Goal: Task Accomplishment & Management: Manage account settings

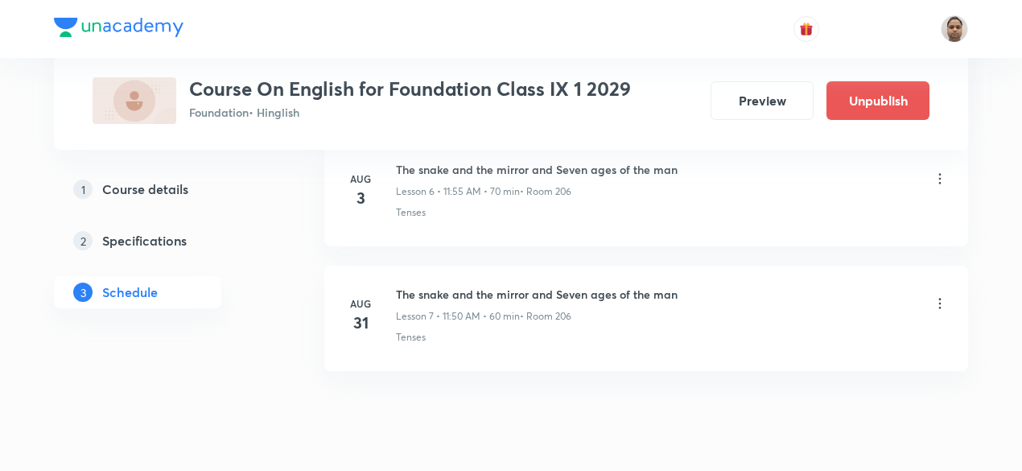
scroll to position [1686, 0]
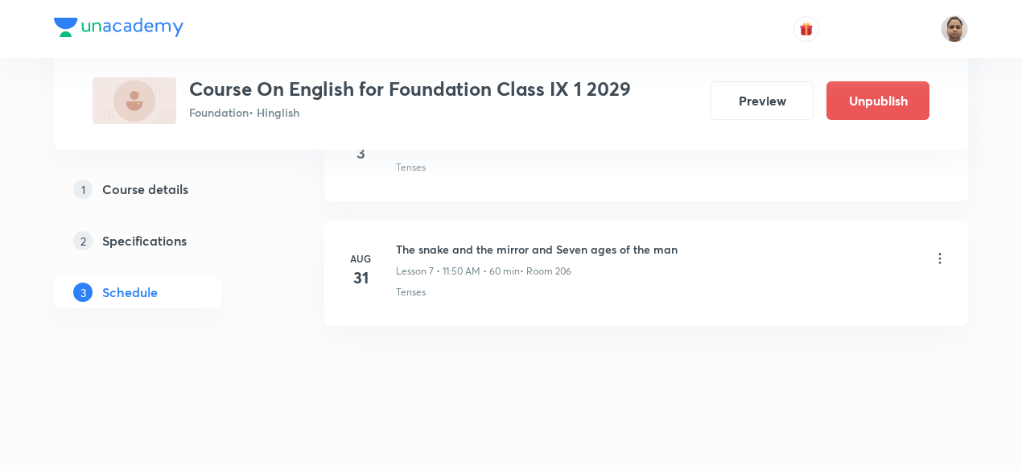
click at [941, 250] on icon at bounding box center [940, 258] width 16 height 16
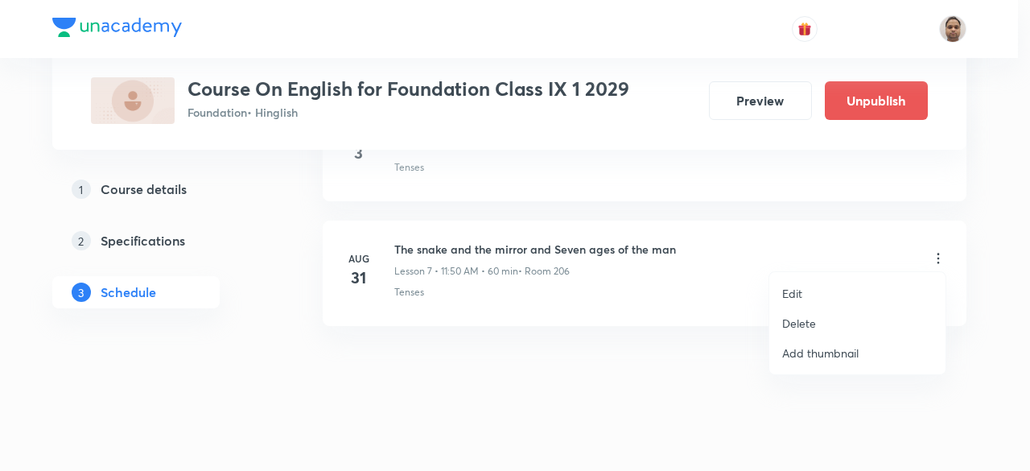
click at [797, 323] on p "Delete" at bounding box center [799, 323] width 34 height 17
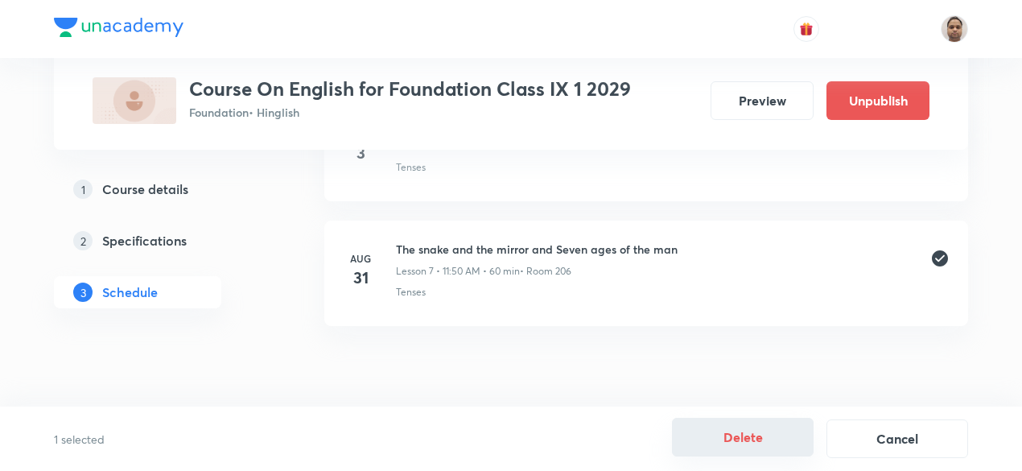
click at [744, 435] on button "Delete" at bounding box center [743, 437] width 142 height 39
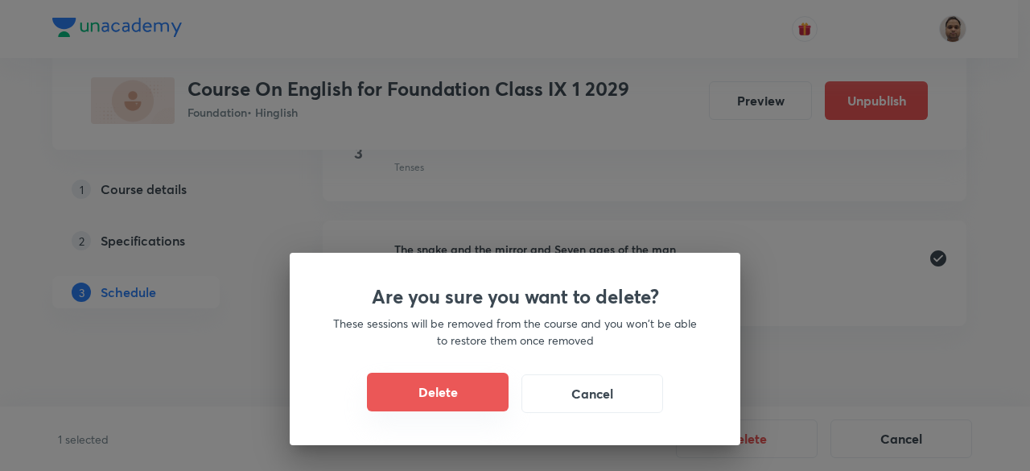
click at [482, 393] on button "Delete" at bounding box center [438, 392] width 142 height 39
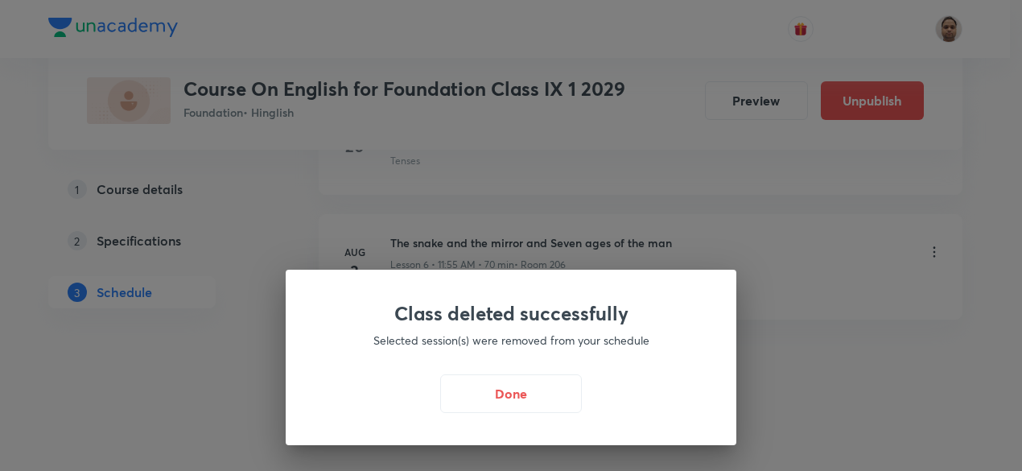
scroll to position [1561, 0]
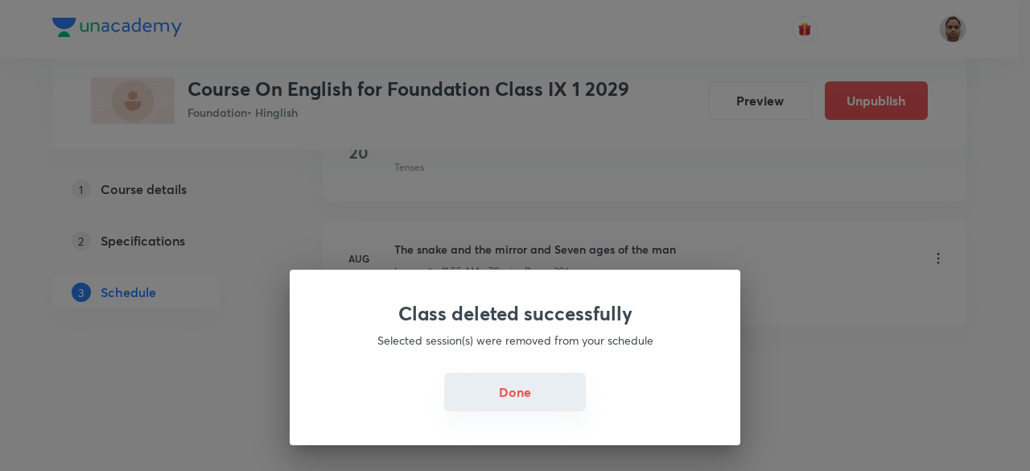
click at [521, 391] on button "Done" at bounding box center [515, 392] width 142 height 39
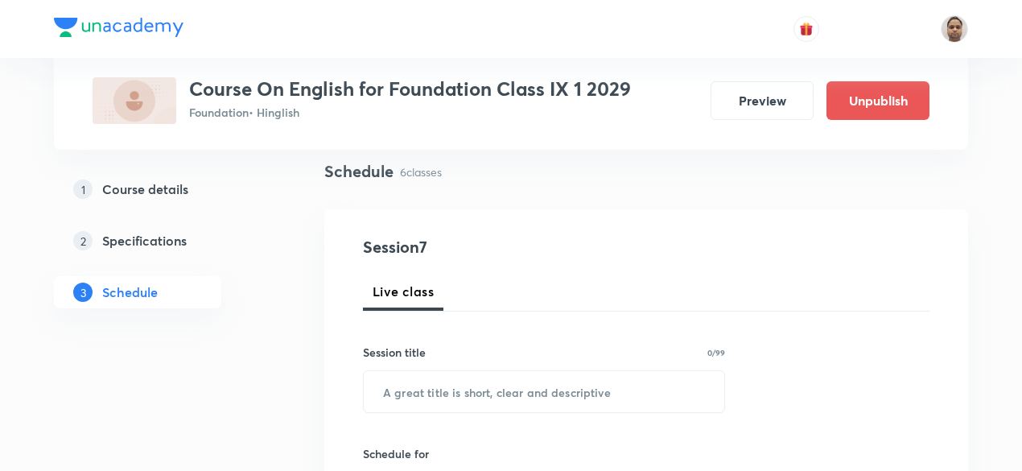
scroll to position [274, 0]
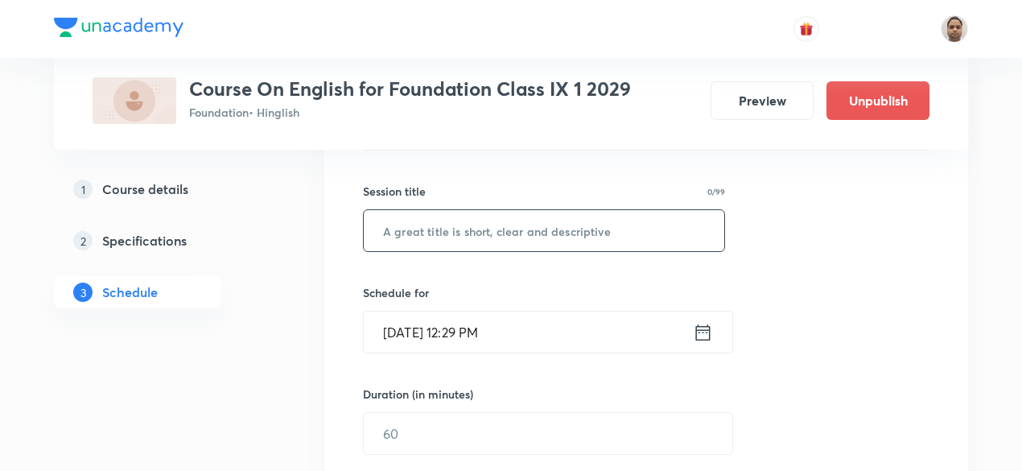
click at [451, 236] on input "text" at bounding box center [544, 230] width 360 height 41
paste input "Adapt- my childhood and song of the rain"
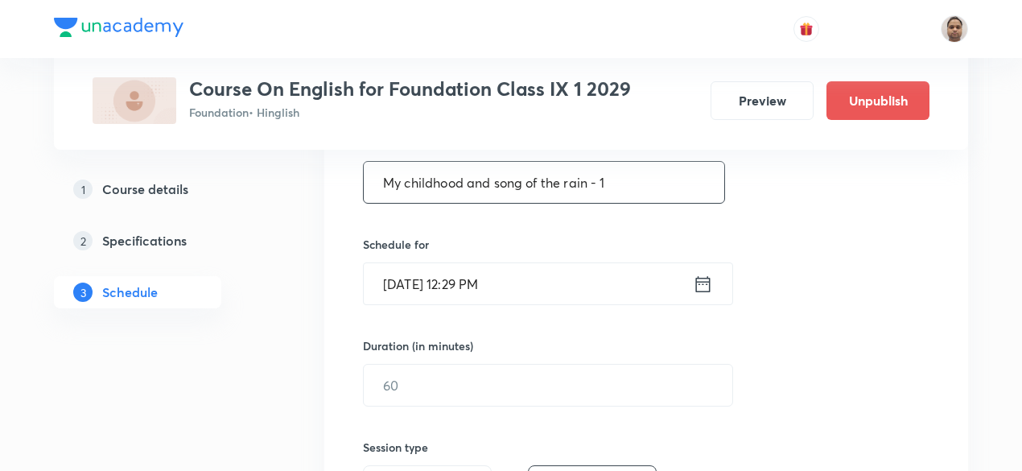
scroll to position [354, 0]
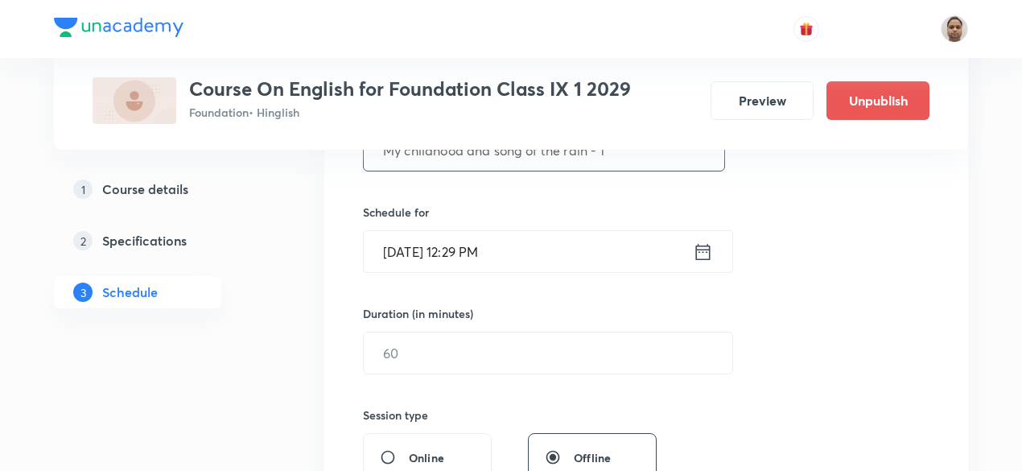
type input "My childhood and song of the rain - 1"
click at [482, 237] on input "Aug 31, 2025, 12:29 PM" at bounding box center [528, 251] width 329 height 41
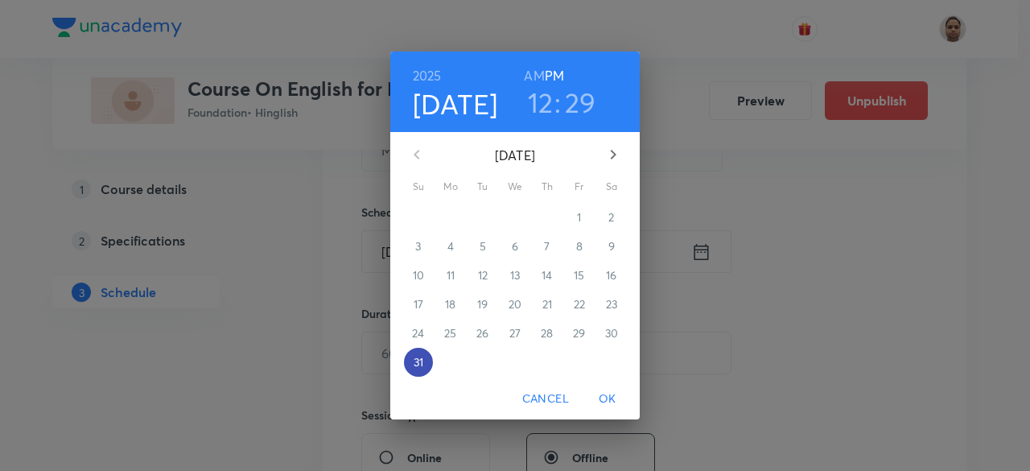
click at [416, 360] on p "31" at bounding box center [419, 362] width 10 height 16
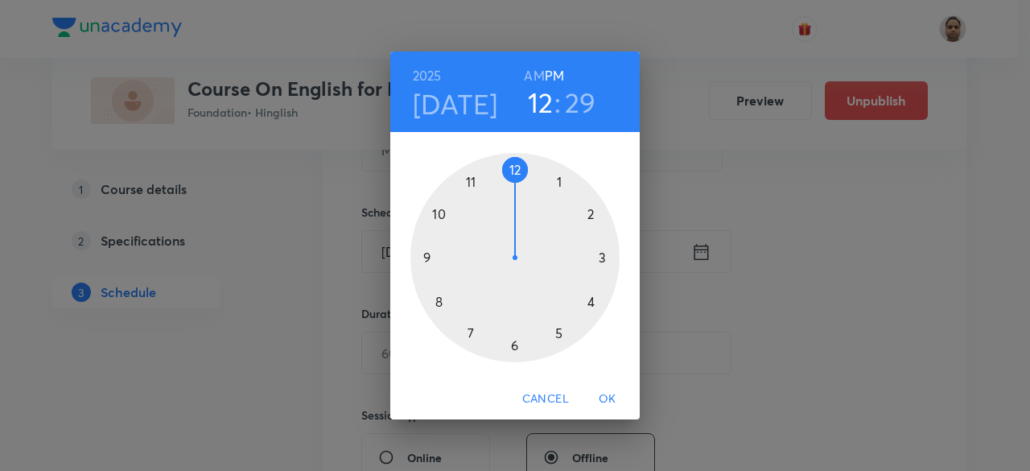
drag, startPoint x: 513, startPoint y: 166, endPoint x: 505, endPoint y: 178, distance: 15.0
click at [505, 178] on div at bounding box center [514, 257] width 209 height 209
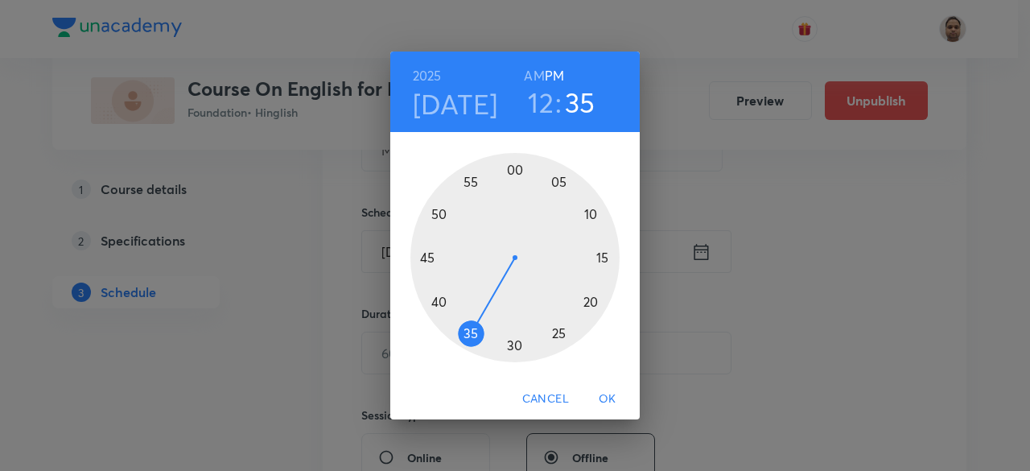
drag, startPoint x: 526, startPoint y: 345, endPoint x: 472, endPoint y: 333, distance: 56.0
click at [472, 333] on div at bounding box center [514, 257] width 209 height 209
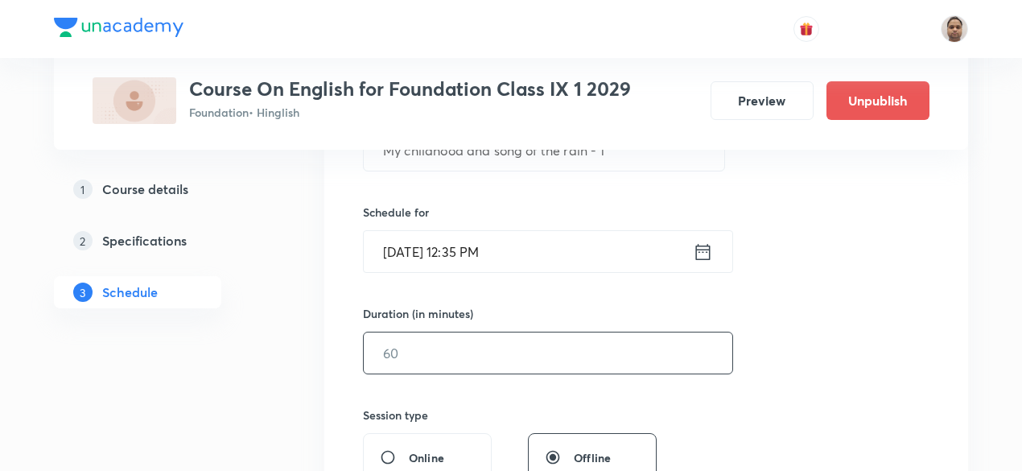
click at [412, 363] on input "text" at bounding box center [548, 352] width 369 height 41
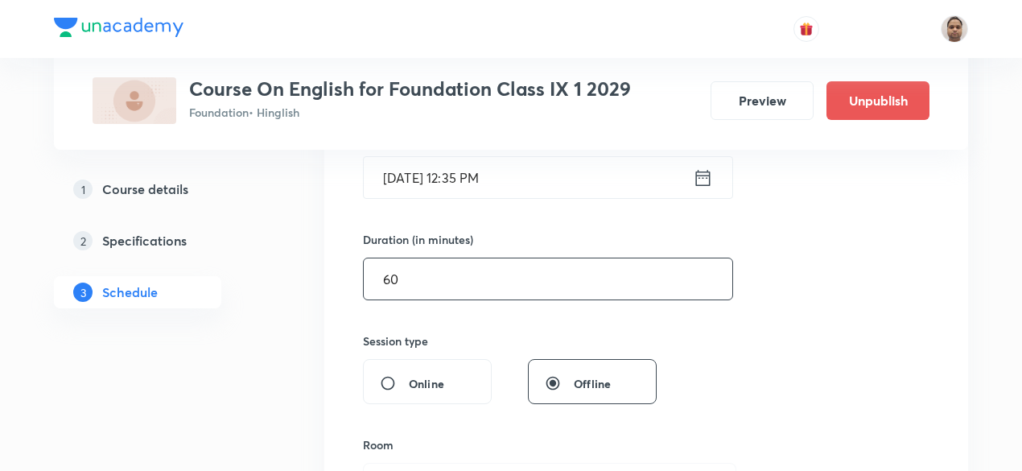
scroll to position [515, 0]
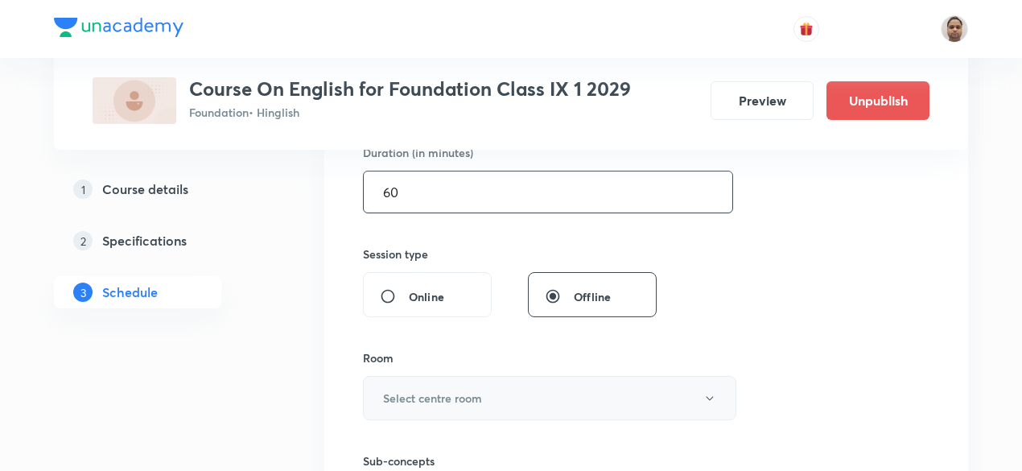
type input "60"
click at [422, 398] on h6 "Select centre room" at bounding box center [432, 397] width 99 height 17
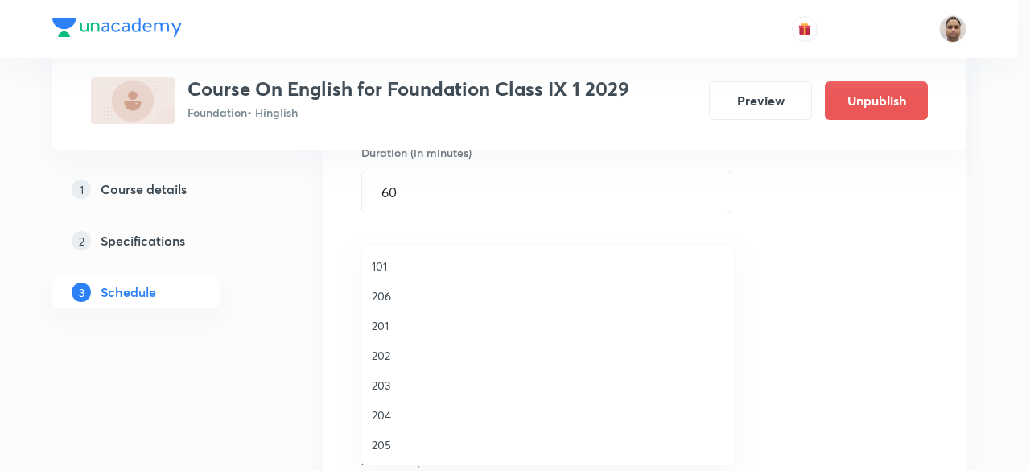
click at [399, 294] on span "206" at bounding box center [548, 295] width 352 height 17
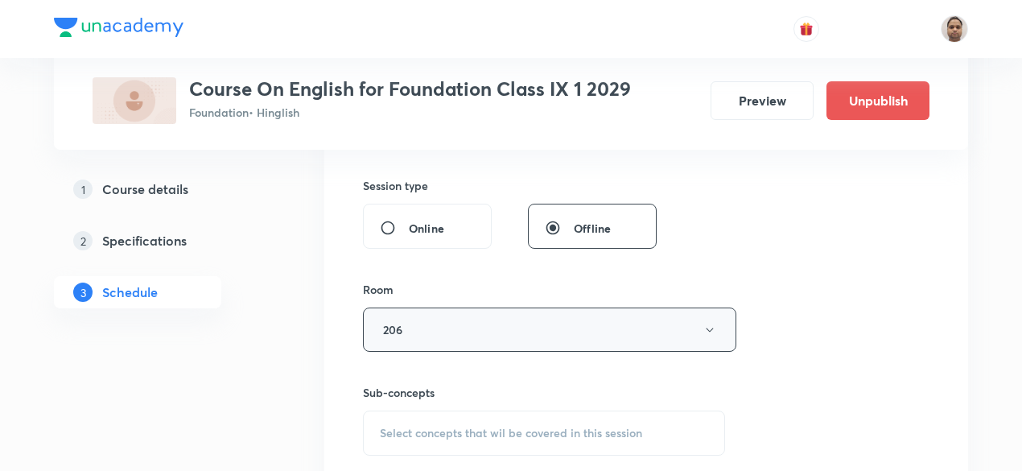
scroll to position [676, 0]
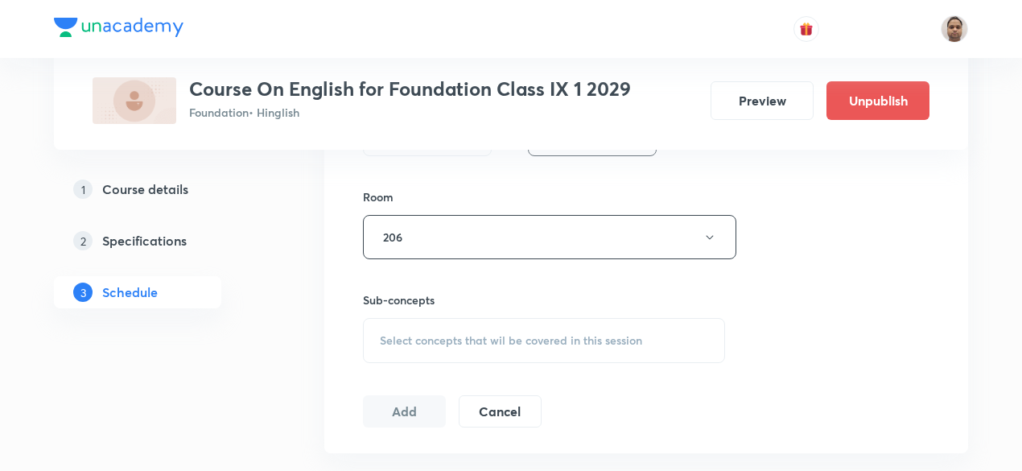
click at [425, 318] on div "Select concepts that wil be covered in this session" at bounding box center [544, 340] width 362 height 45
click at [404, 465] on p "Tenses" at bounding box center [416, 466] width 35 height 17
checkbox input "true"
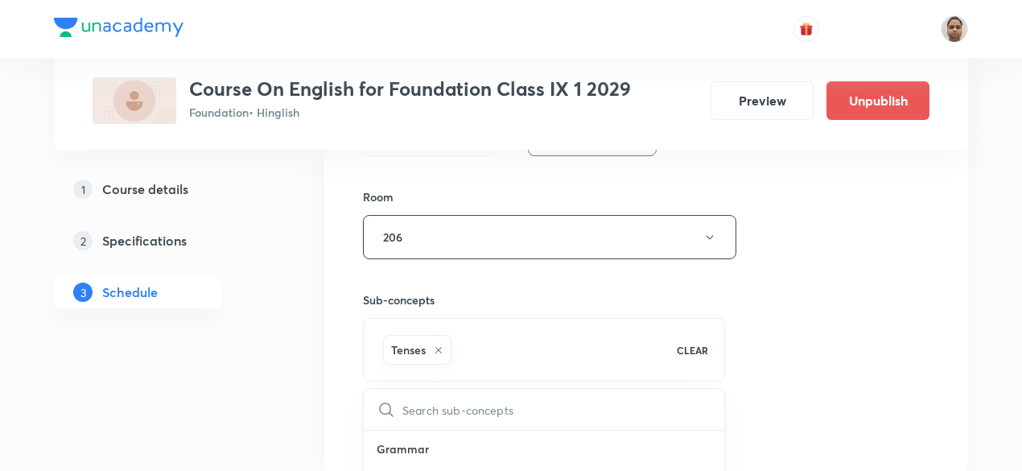
click at [235, 408] on div "1 Course details 2 Specifications 3 Schedule" at bounding box center [163, 474] width 219 height 1756
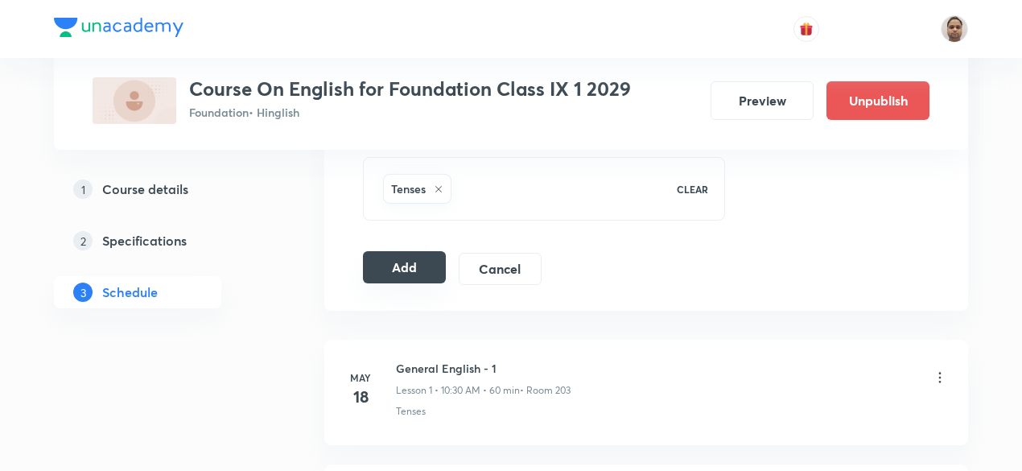
click at [398, 268] on button "Add" at bounding box center [404, 267] width 83 height 32
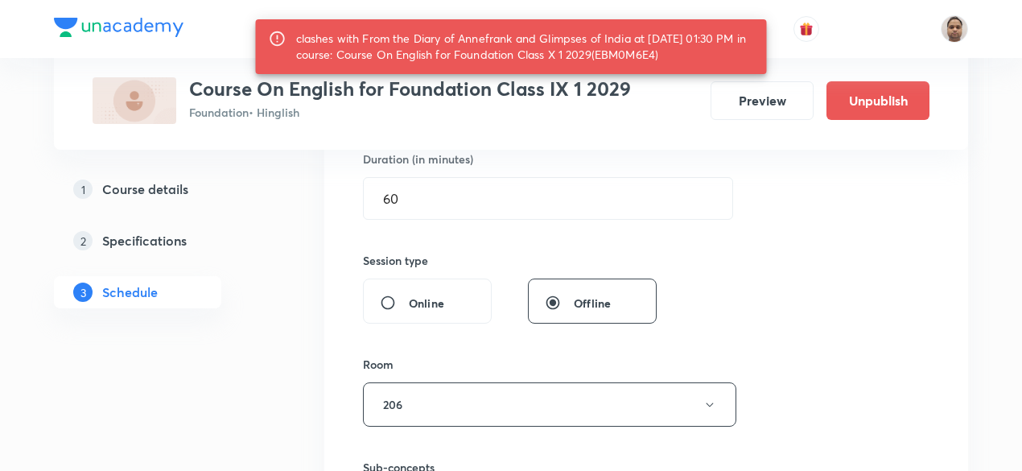
scroll to position [452, 0]
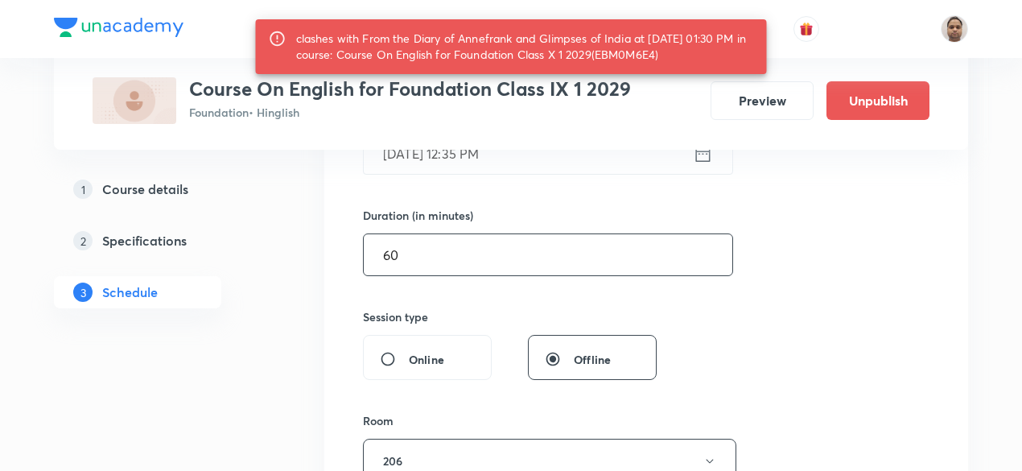
drag, startPoint x: 420, startPoint y: 253, endPoint x: 375, endPoint y: 257, distance: 45.2
click at [375, 257] on input "60" at bounding box center [548, 254] width 369 height 41
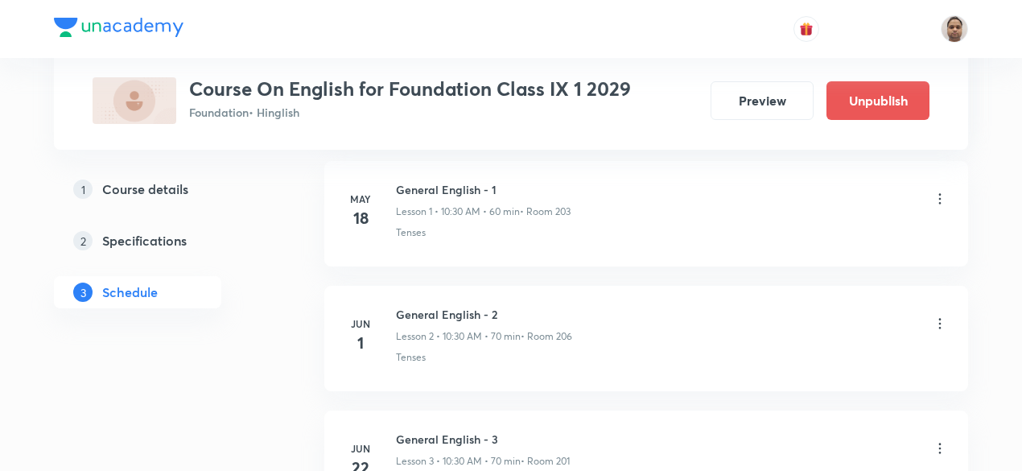
scroll to position [855, 0]
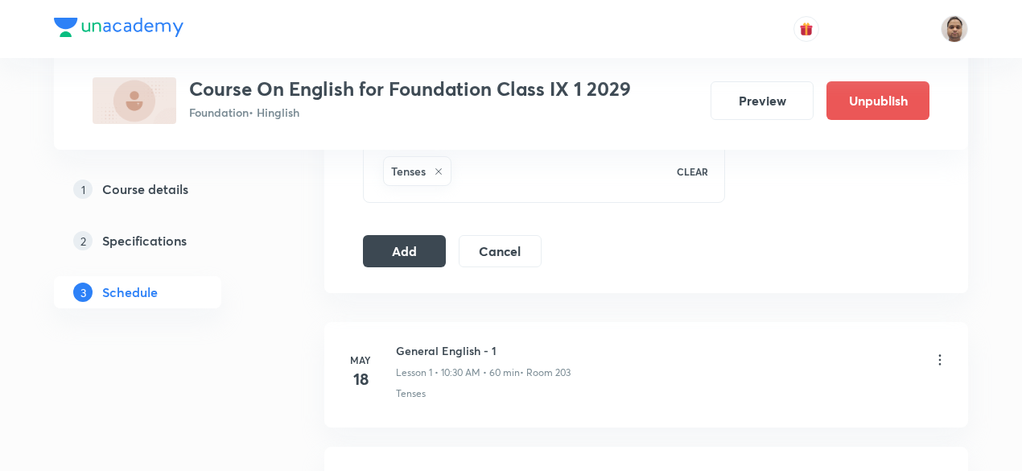
type input "55"
click at [411, 245] on button "Add" at bounding box center [404, 249] width 83 height 32
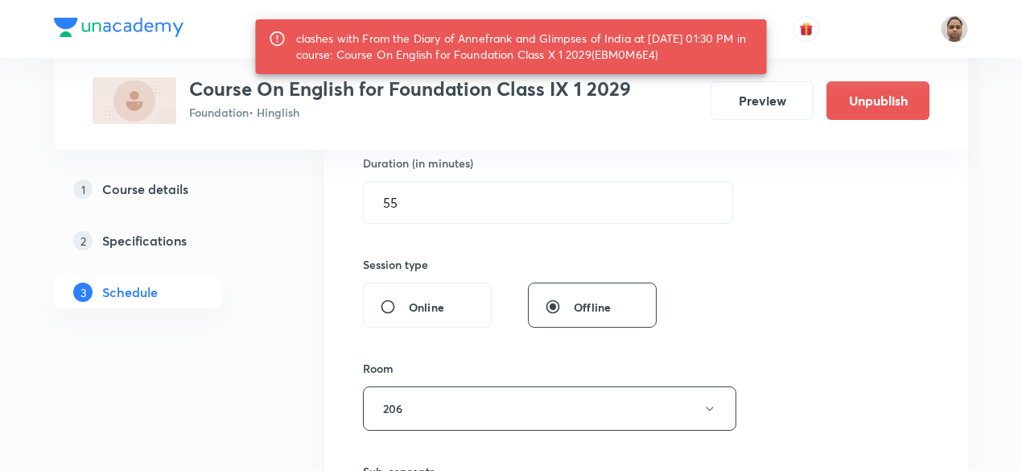
scroll to position [452, 0]
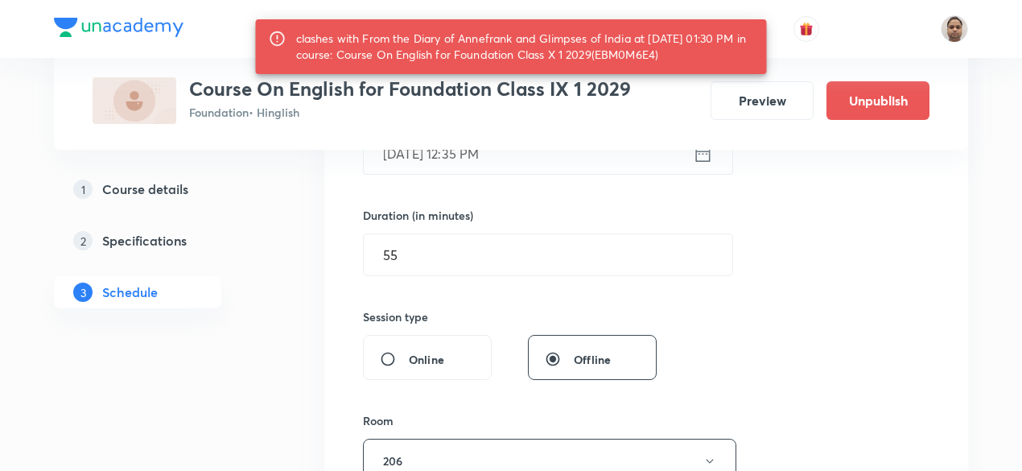
click at [644, 53] on div "clashes with From the Diary of Annefrank and Glimpses of India at 31 Aug 2025 0…" at bounding box center [525, 46] width 458 height 45
copy div "EBM0M6E4"
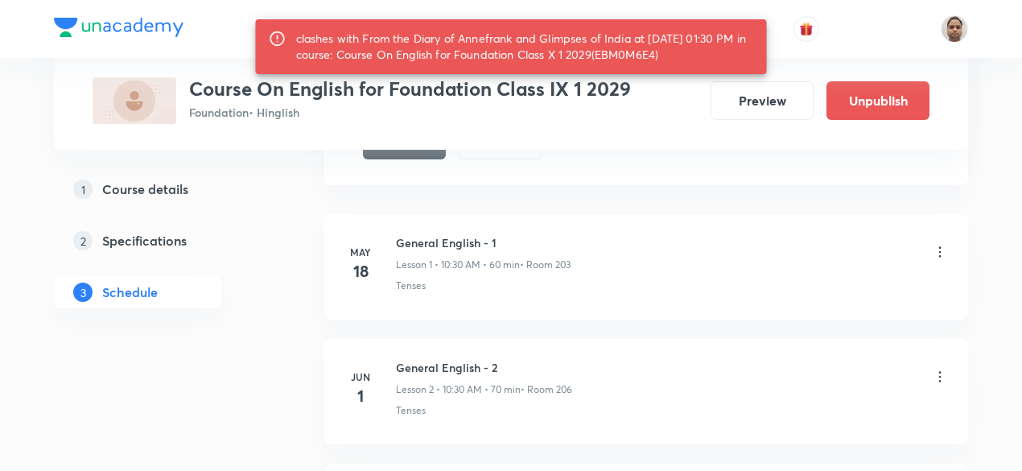
scroll to position [935, 0]
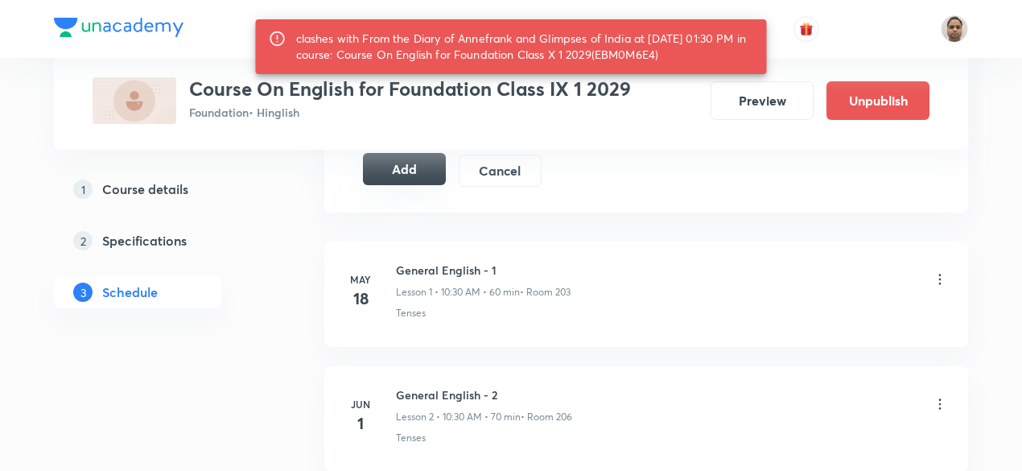
click at [404, 166] on button "Add" at bounding box center [404, 169] width 83 height 32
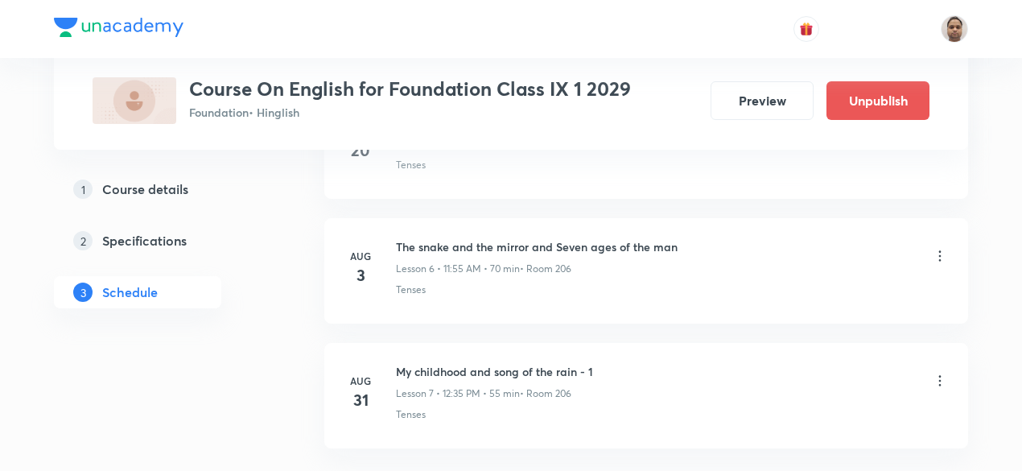
scroll to position [904, 0]
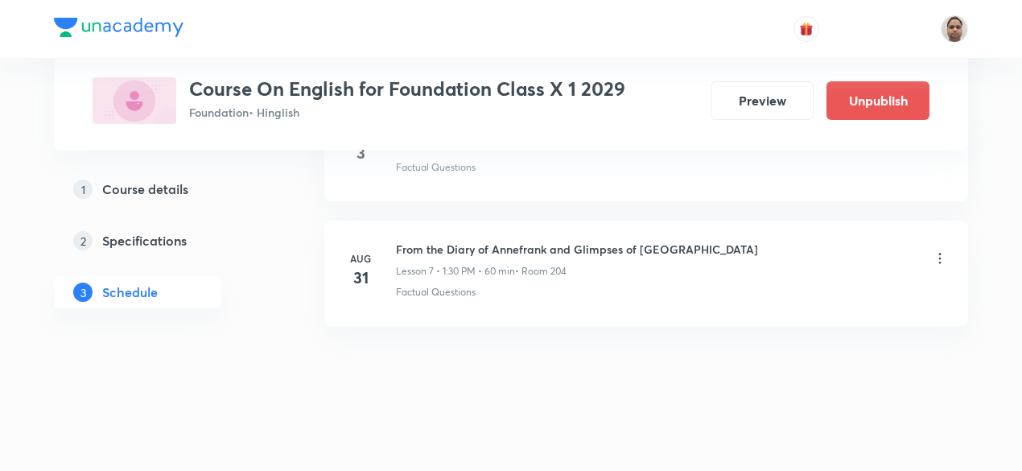
scroll to position [1686, 0]
click at [945, 253] on icon at bounding box center [940, 258] width 16 height 16
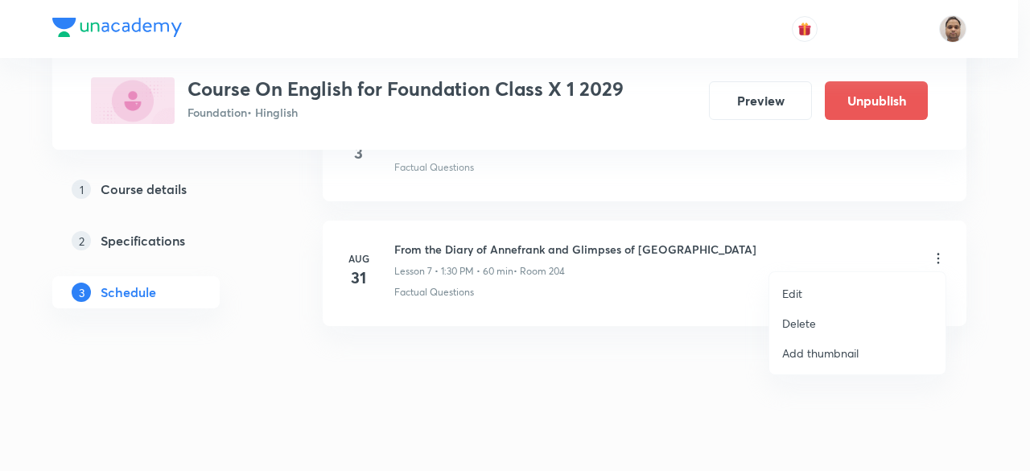
click at [803, 321] on p "Delete" at bounding box center [799, 323] width 34 height 17
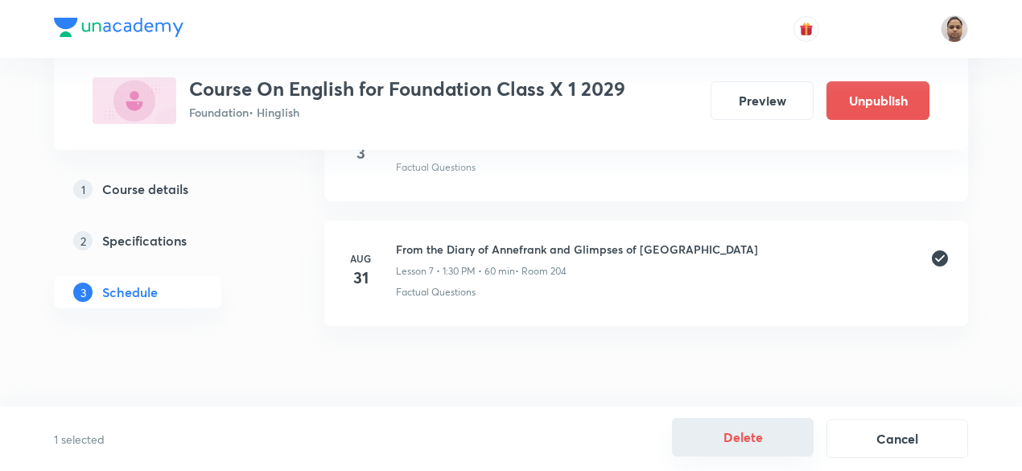
click at [750, 438] on button "Delete" at bounding box center [743, 437] width 142 height 39
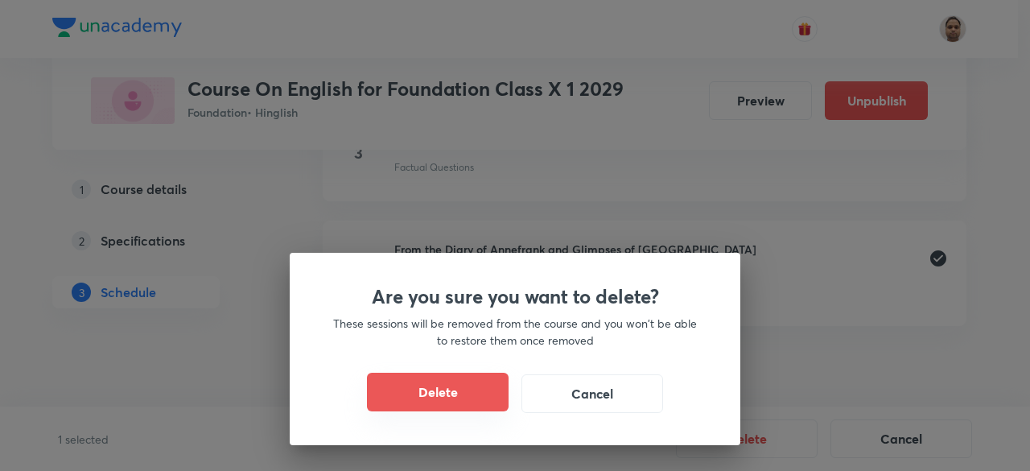
click at [458, 402] on button "Delete" at bounding box center [438, 392] width 142 height 39
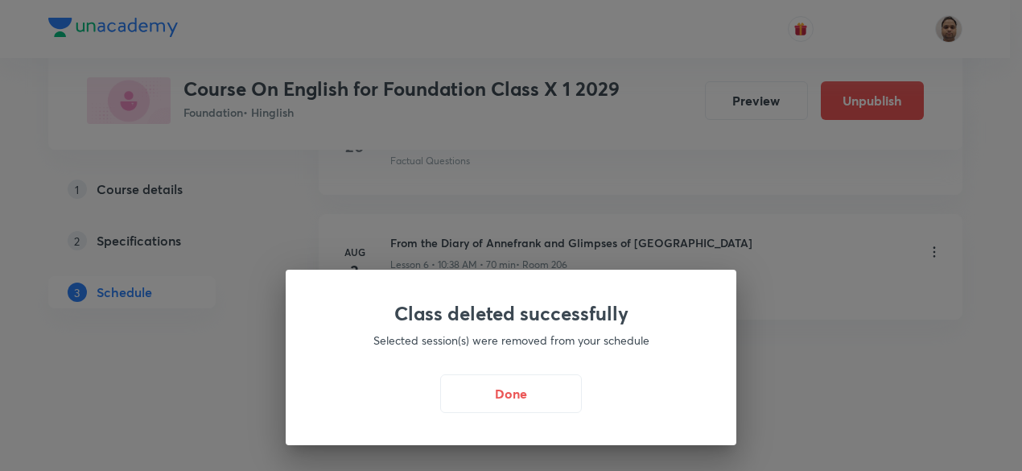
scroll to position [1561, 0]
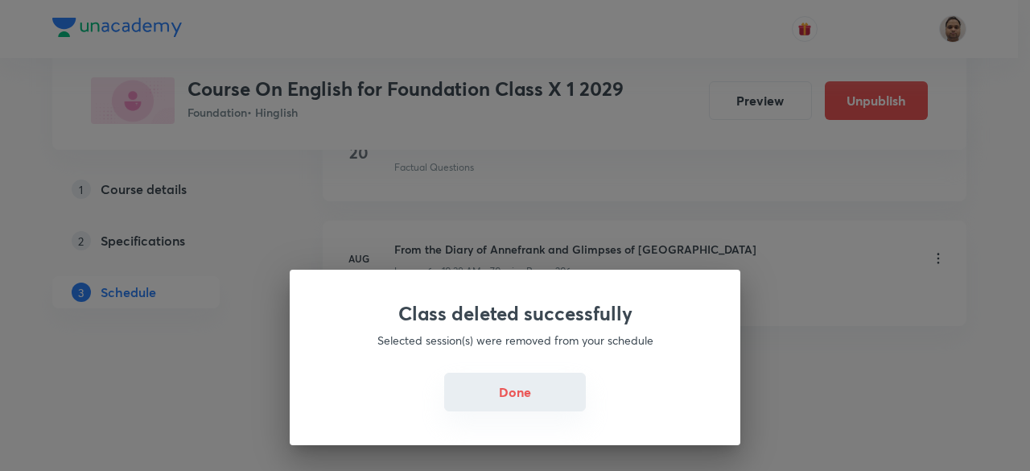
click at [513, 389] on button "Done" at bounding box center [515, 392] width 142 height 39
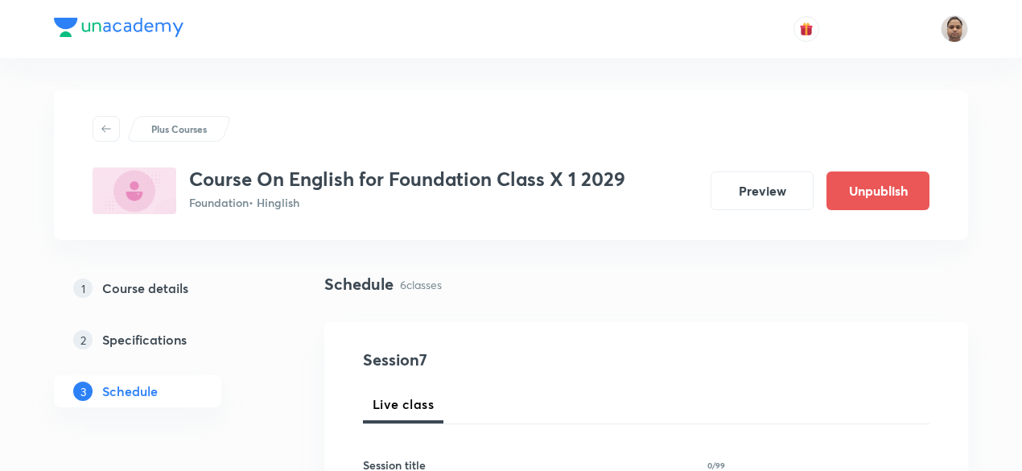
scroll to position [241, 0]
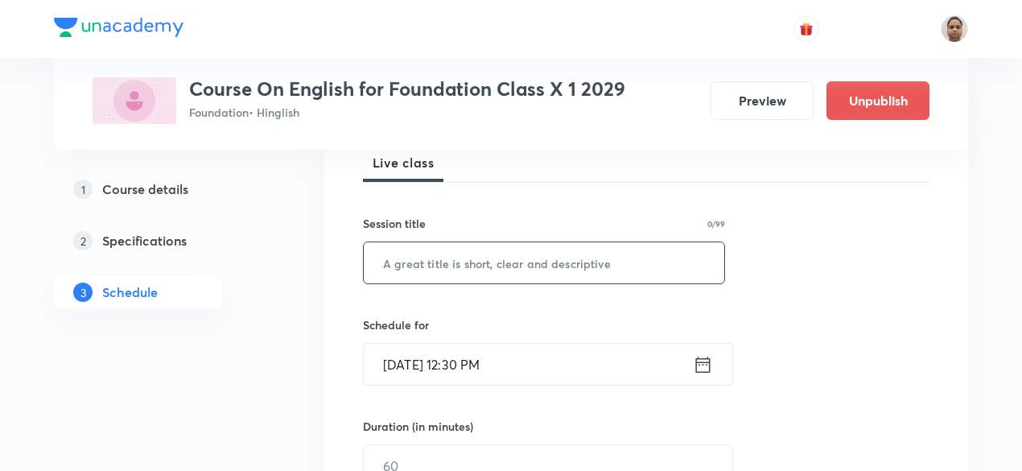
click at [467, 270] on input "text" at bounding box center [544, 262] width 360 height 41
paste input "Elevate- a question of trust"
click at [441, 266] on input "Elevate- A question of Trust - 1" at bounding box center [544, 262] width 360 height 41
click at [385, 262] on input "Elevate- A question of Trust - 1" at bounding box center [544, 262] width 360 height 41
type input "A question of Trust - 1"
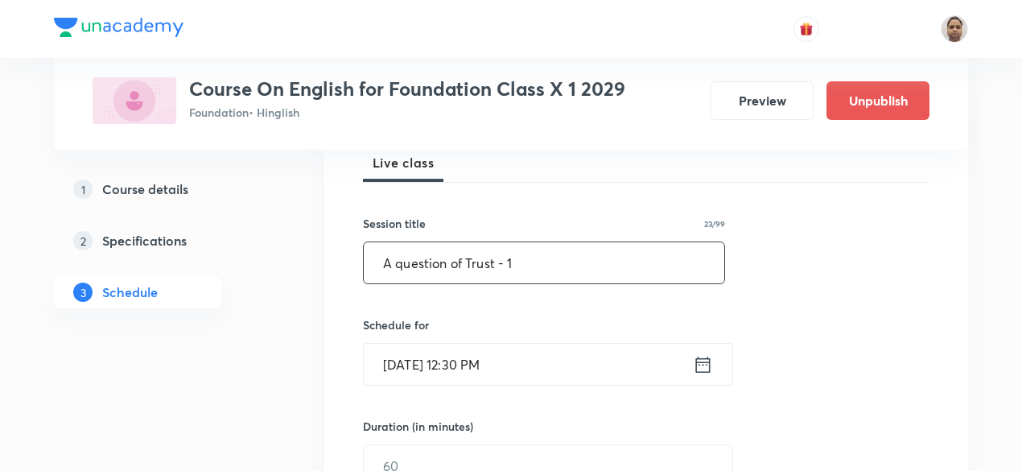
click at [463, 352] on input "Aug 31, 2025, 12:30 PM" at bounding box center [528, 364] width 329 height 41
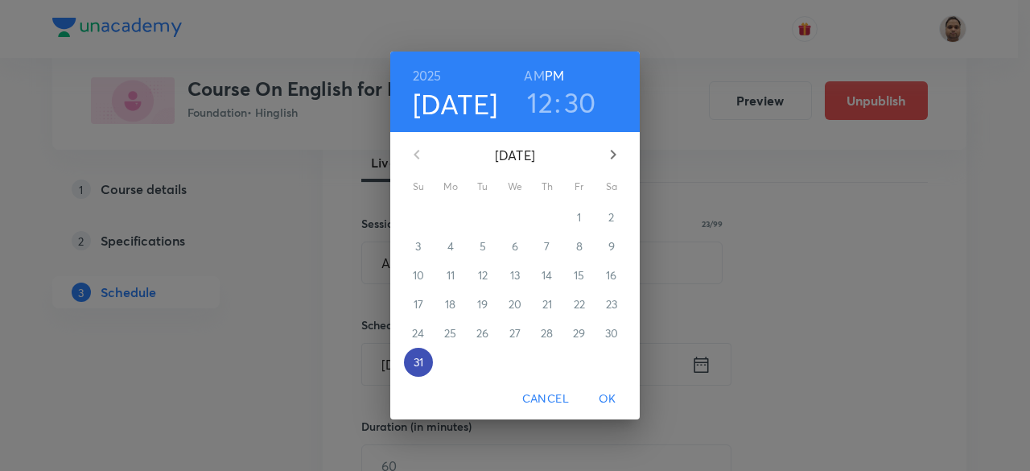
click at [423, 357] on p "31" at bounding box center [419, 362] width 10 height 16
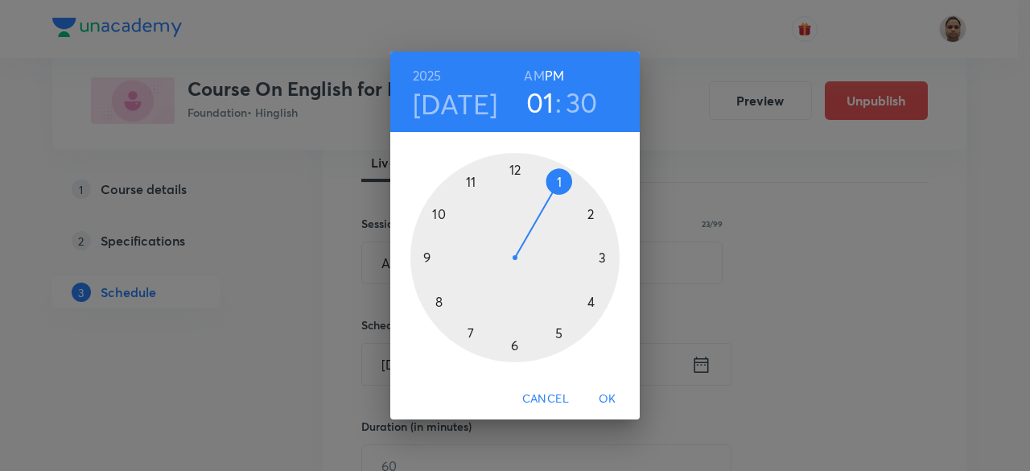
drag, startPoint x: 521, startPoint y: 166, endPoint x: 554, endPoint y: 187, distance: 39.5
click at [547, 178] on div at bounding box center [514, 257] width 209 height 209
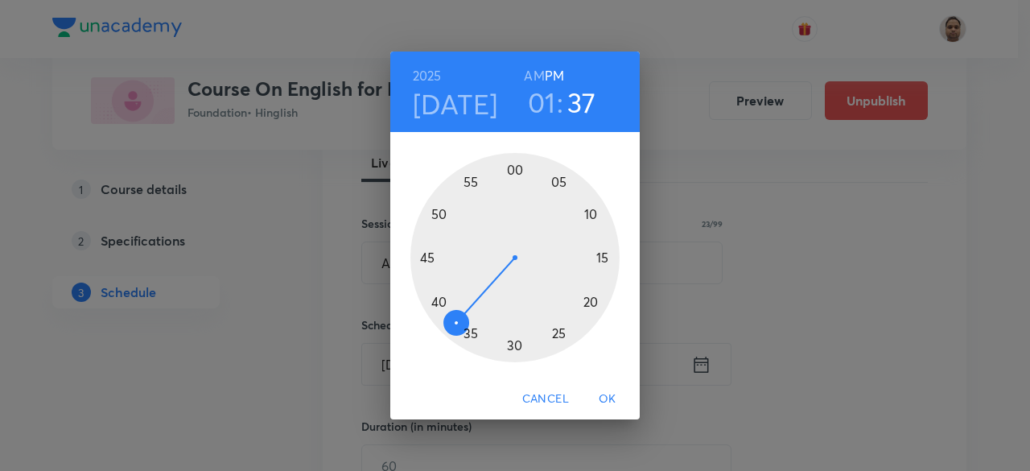
drag, startPoint x: 513, startPoint y: 345, endPoint x: 454, endPoint y: 332, distance: 61.1
click at [454, 332] on div at bounding box center [514, 257] width 209 height 209
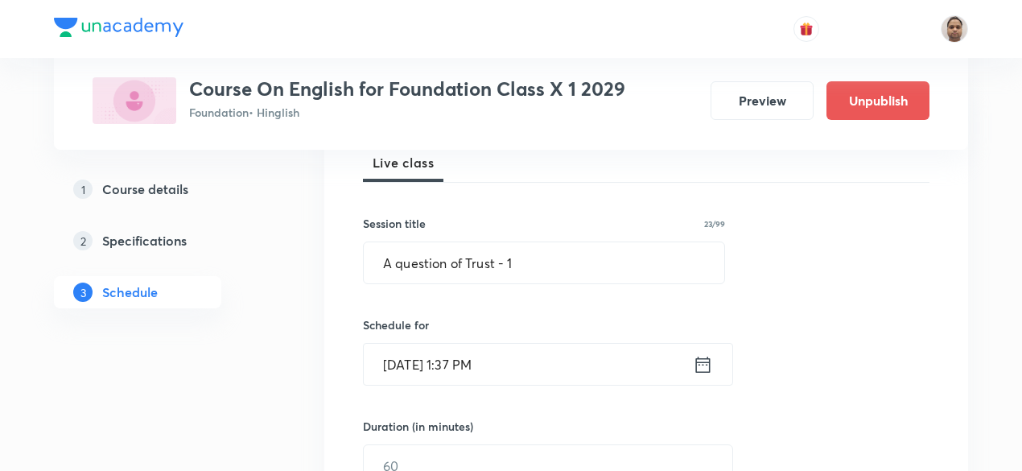
scroll to position [322, 0]
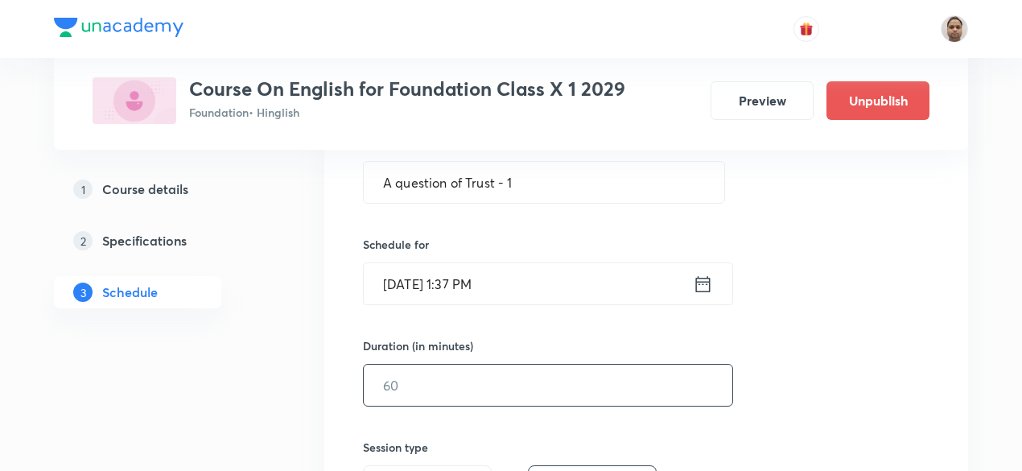
click at [414, 369] on input "text" at bounding box center [548, 385] width 369 height 41
type input "60"
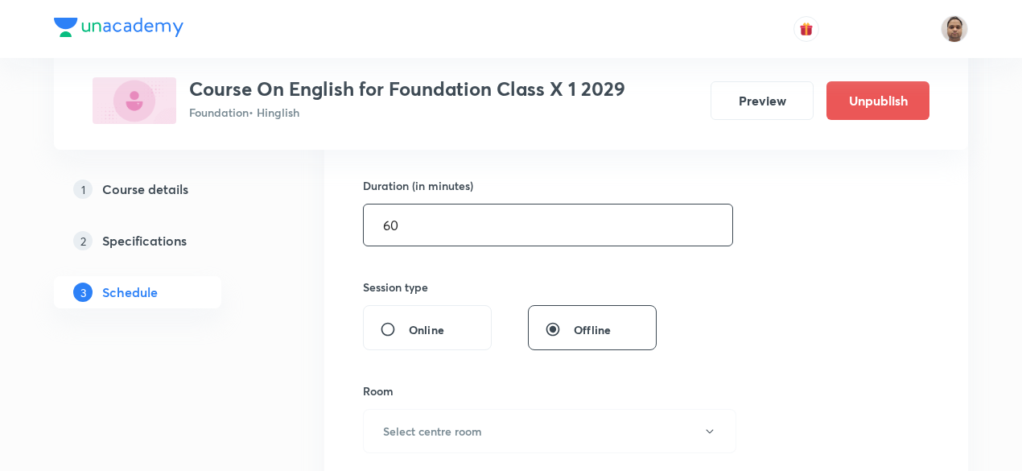
scroll to position [483, 0]
click at [410, 432] on h6 "Select centre room" at bounding box center [432, 430] width 99 height 17
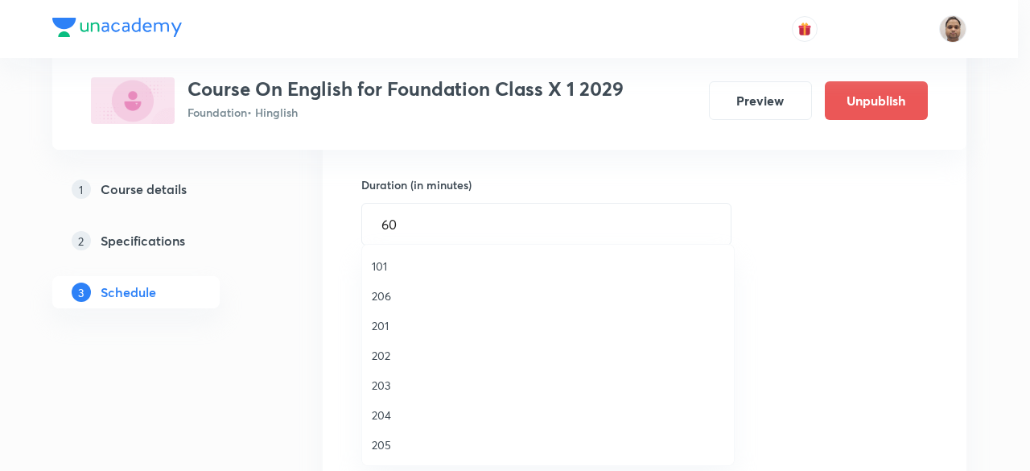
click at [383, 416] on span "204" at bounding box center [548, 414] width 352 height 17
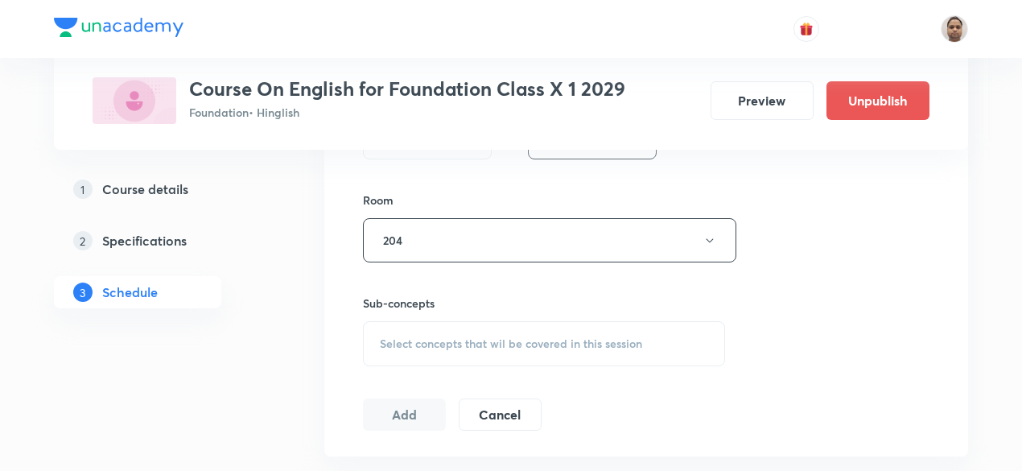
scroll to position [724, 0]
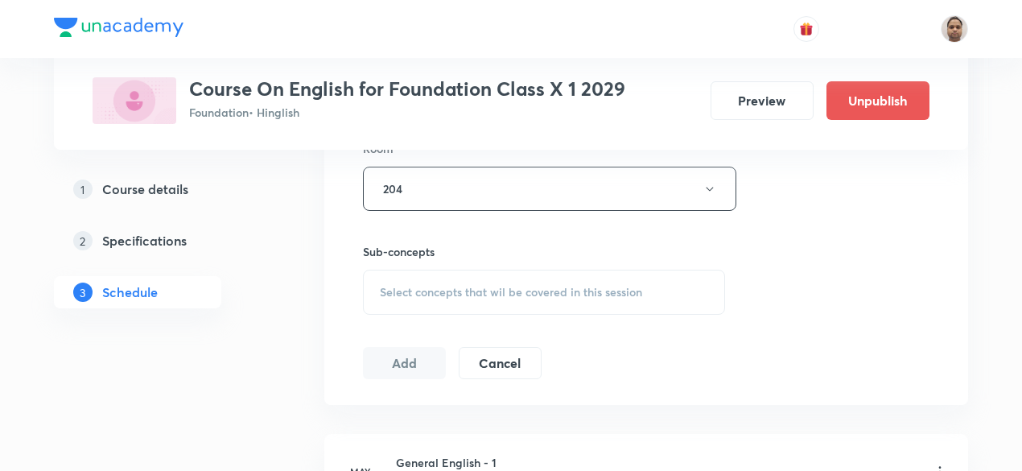
click at [439, 290] on span "Select concepts that wil be covered in this session" at bounding box center [511, 292] width 262 height 13
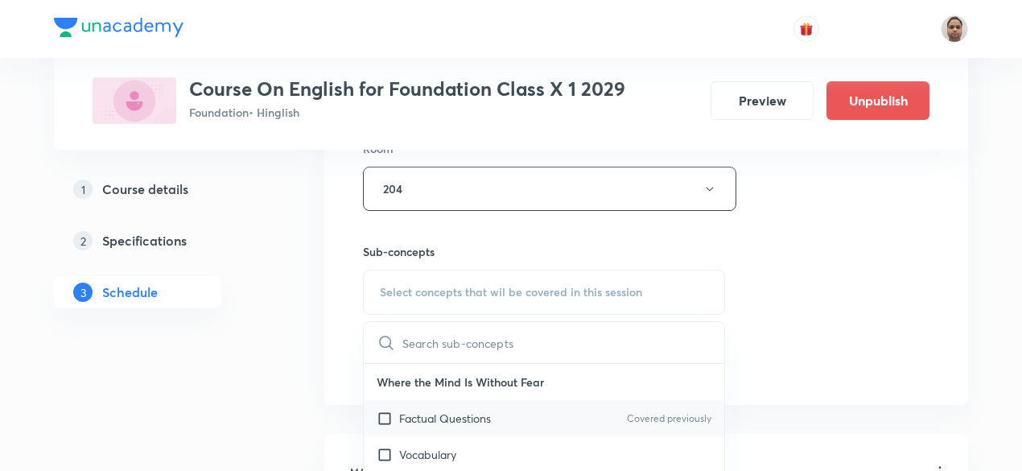
click at [421, 419] on p "Factual Questions" at bounding box center [445, 418] width 92 height 17
checkbox input "true"
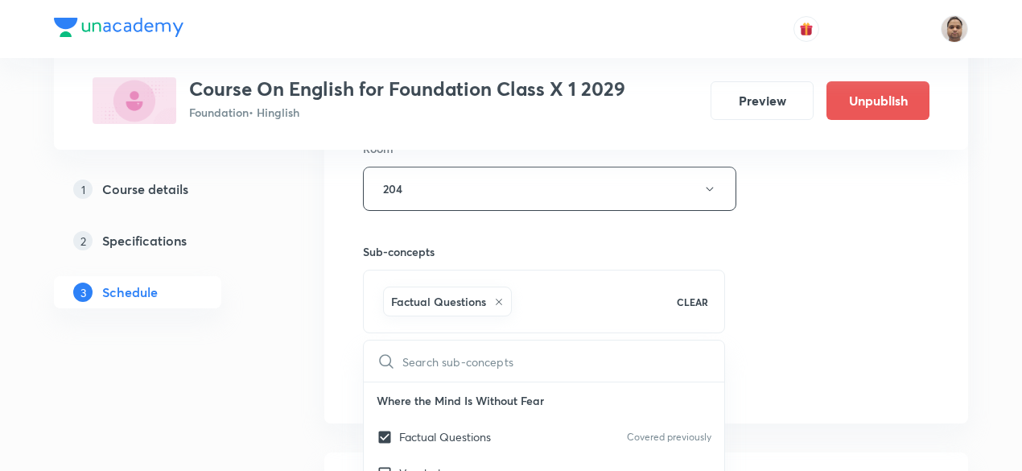
click at [284, 403] on div "Plus Courses Course On English for Foundation Class X 1 2029 Foundation • Hingl…" at bounding box center [511, 335] width 914 height 1938
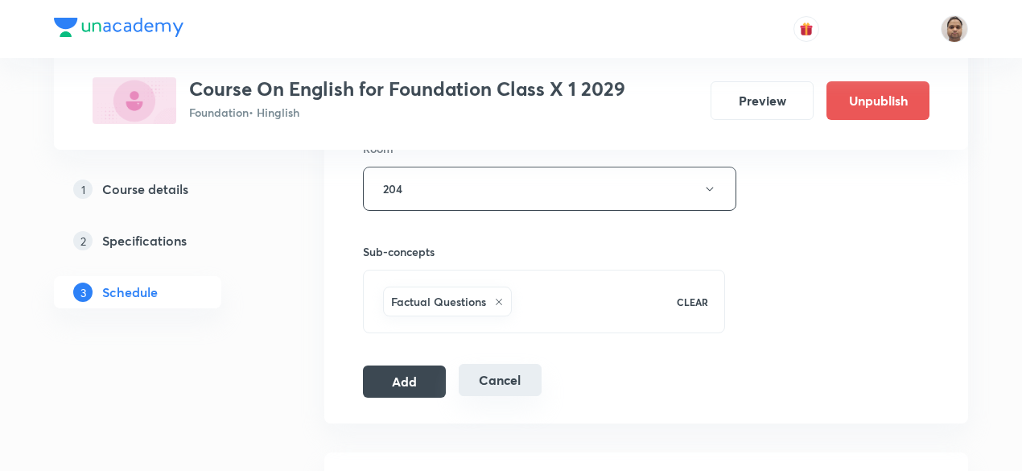
click at [403, 373] on button "Add" at bounding box center [404, 381] width 83 height 32
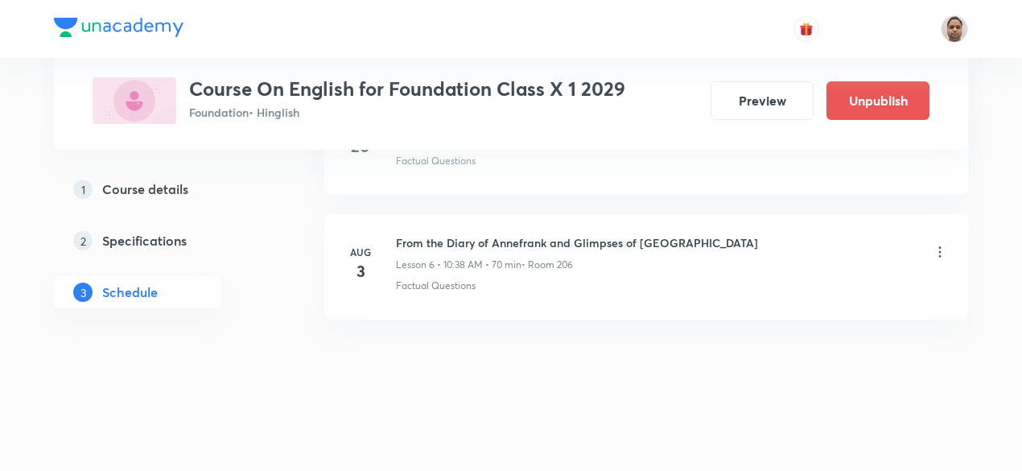
scroll to position [824, 0]
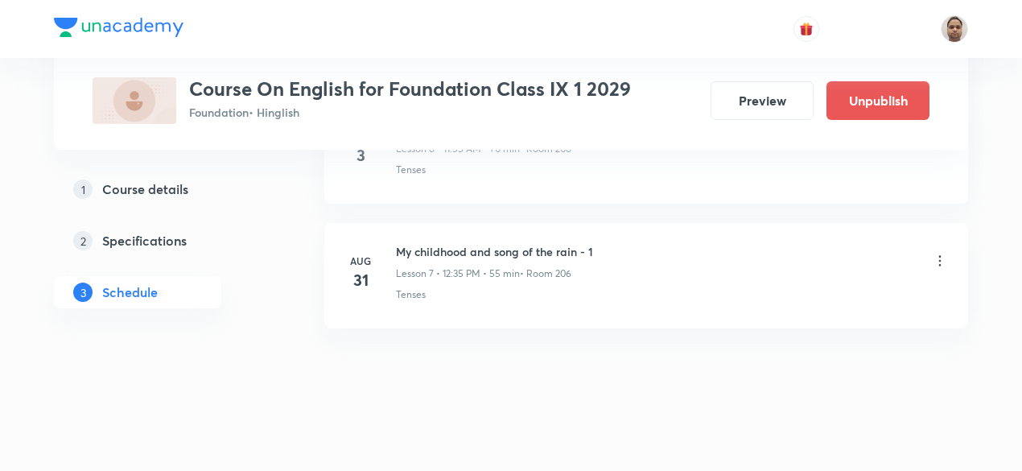
scroll to position [1686, 0]
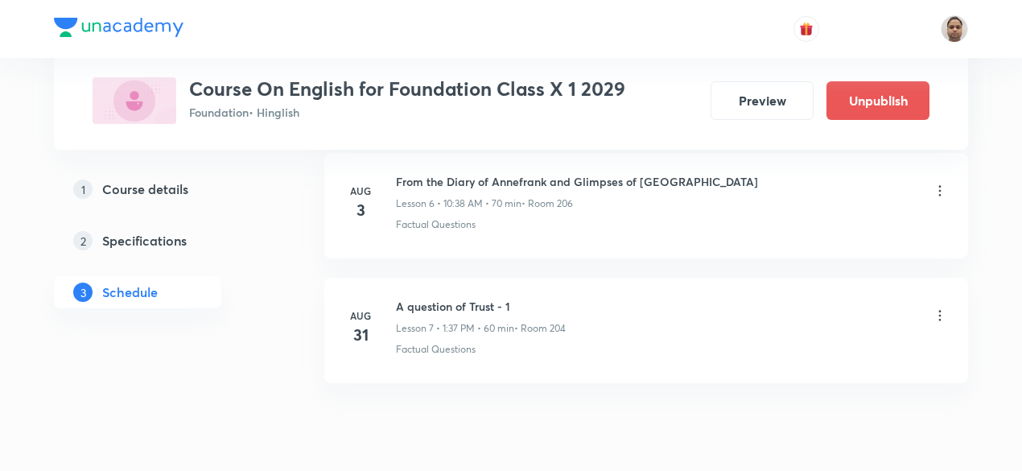
scroll to position [1686, 0]
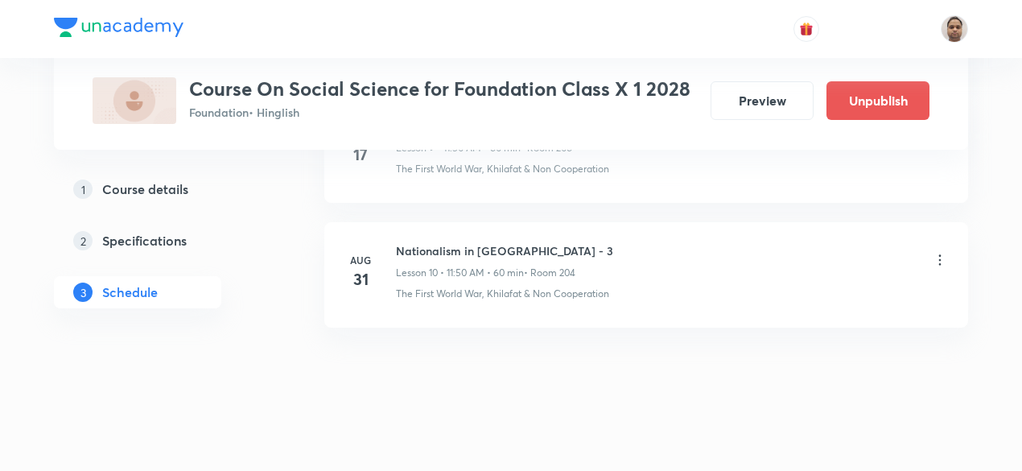
click at [941, 252] on icon at bounding box center [940, 260] width 16 height 16
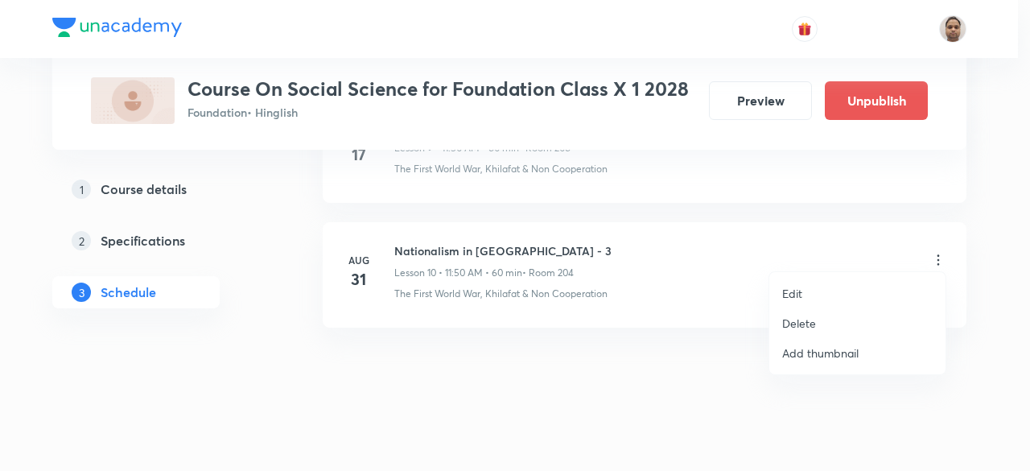
click at [814, 323] on p "Delete" at bounding box center [799, 323] width 34 height 17
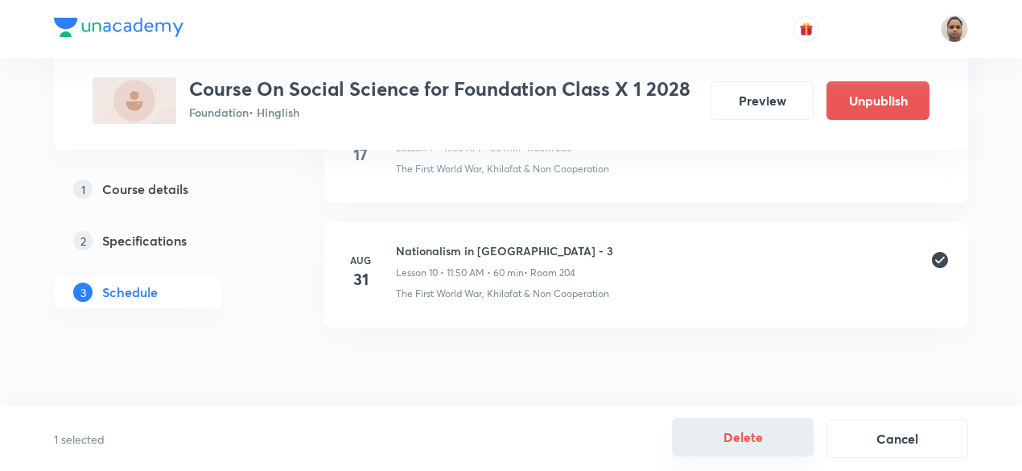
click at [748, 432] on button "Delete" at bounding box center [743, 437] width 142 height 39
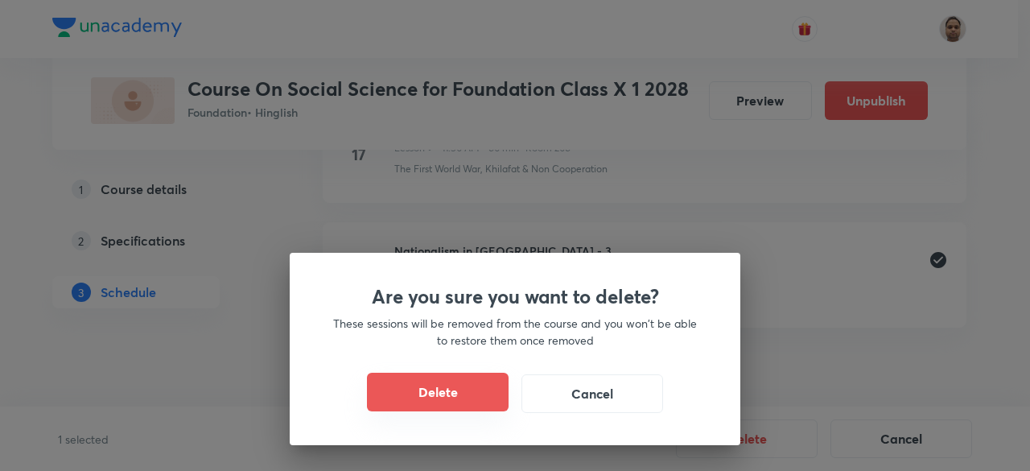
click at [464, 394] on button "Delete" at bounding box center [438, 392] width 142 height 39
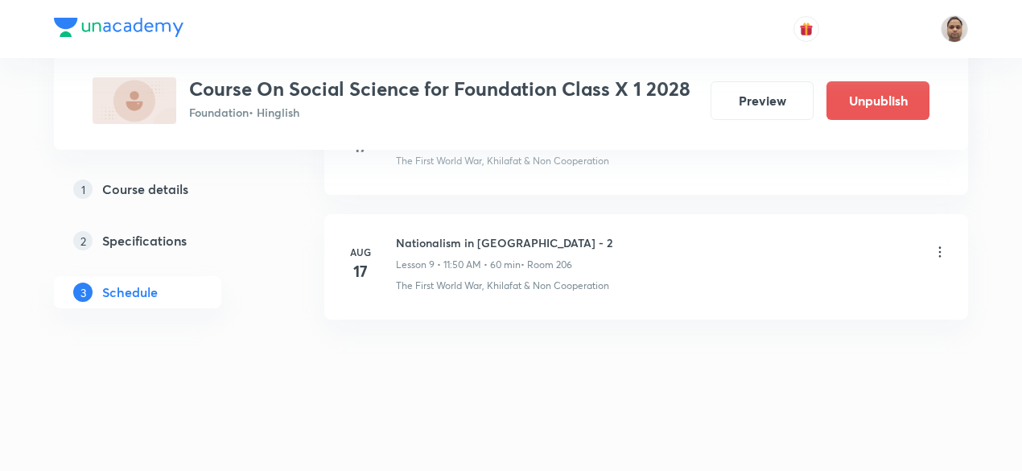
scroll to position [1934, 0]
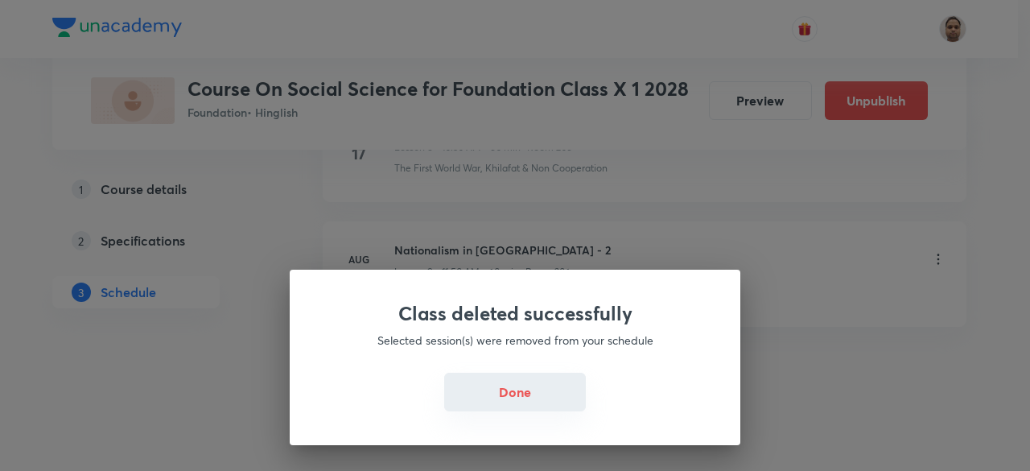
click at [534, 395] on button "Done" at bounding box center [515, 392] width 142 height 39
